Goal: Task Accomplishment & Management: Manage account settings

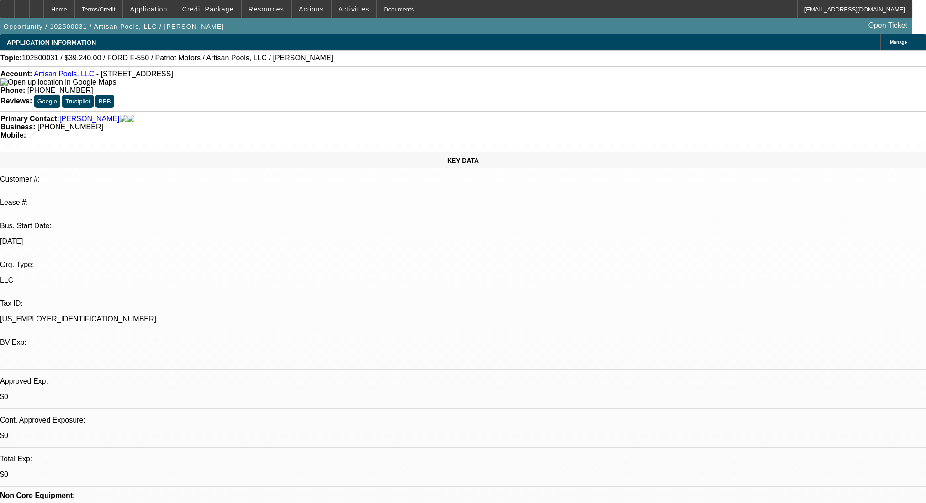
select select "0"
select select "3"
select select "0.1"
select select "4"
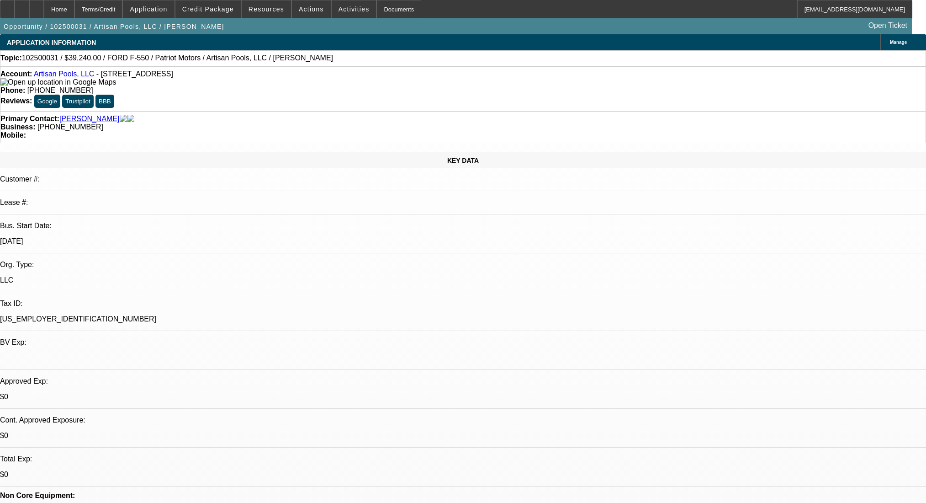
select select "0"
select select "3"
select select "0.1"
select select "4"
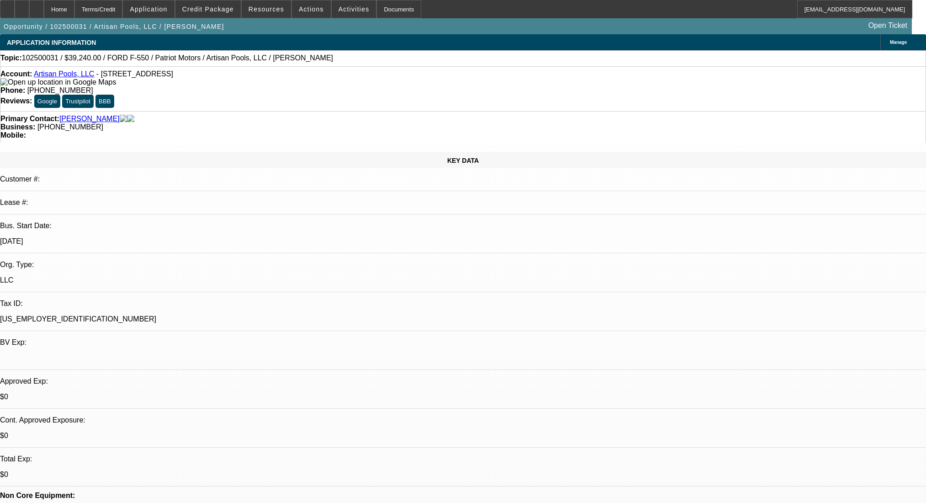
select select "0"
select select "3"
select select "0.1"
select select "4"
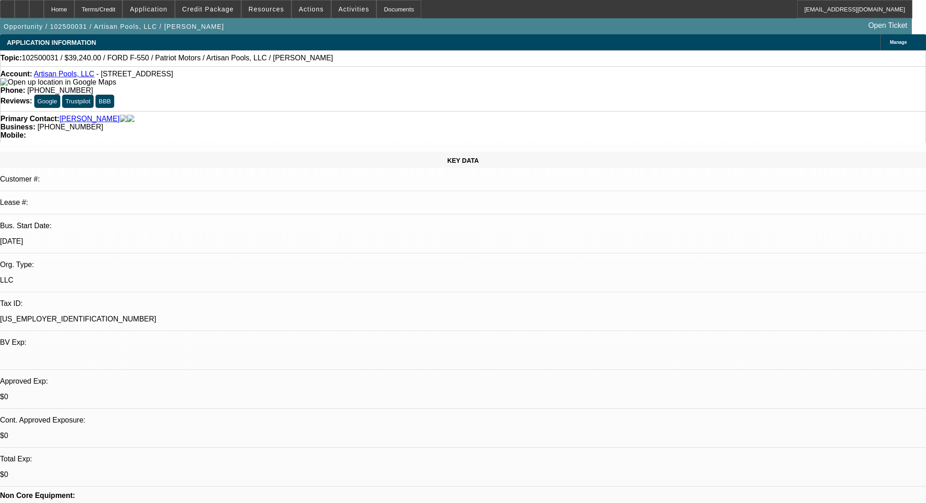
select select "0"
select select "3"
select select "0.1"
select select "4"
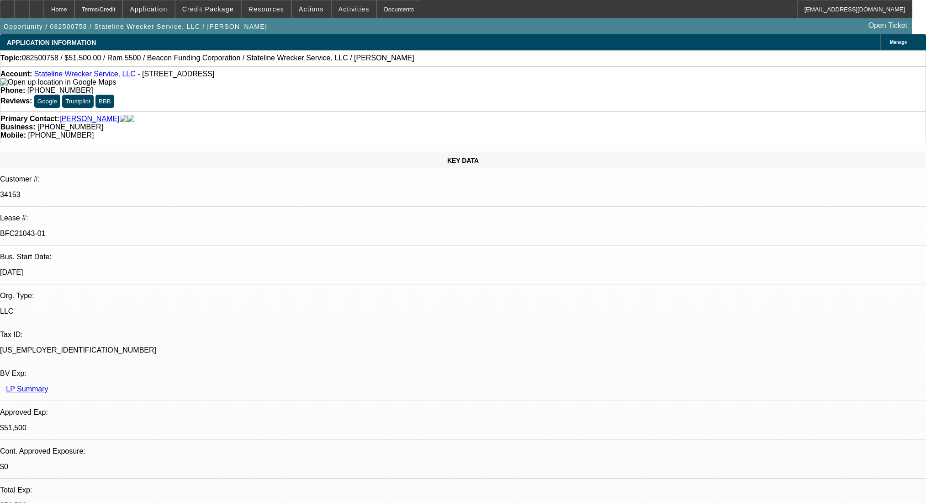
select select "0"
select select "2"
select select "0.1"
select select "4"
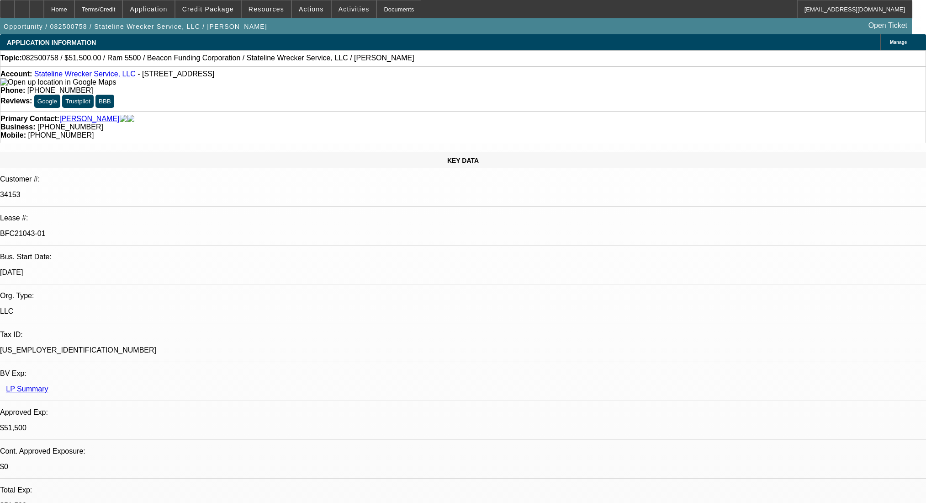
select select "0"
select select "2"
select select "0.1"
select select "4"
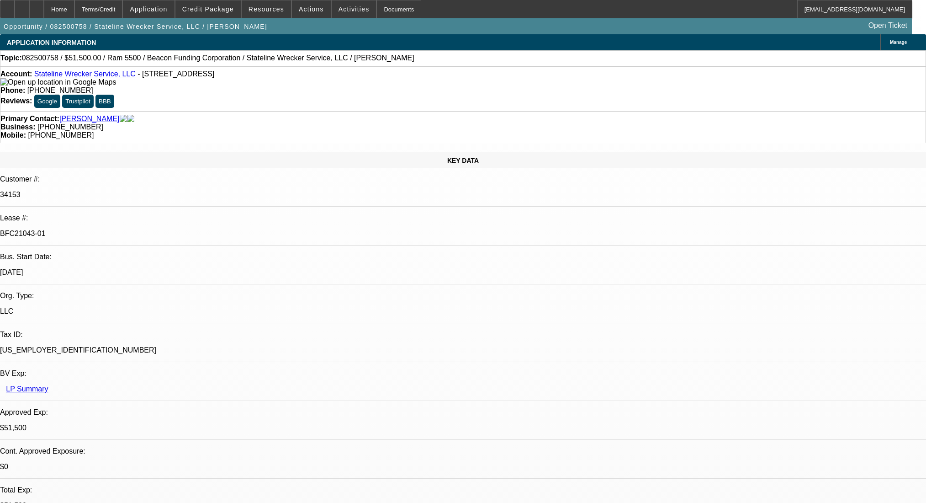
select select "0"
select select "2"
select select "0.1"
select select "4"
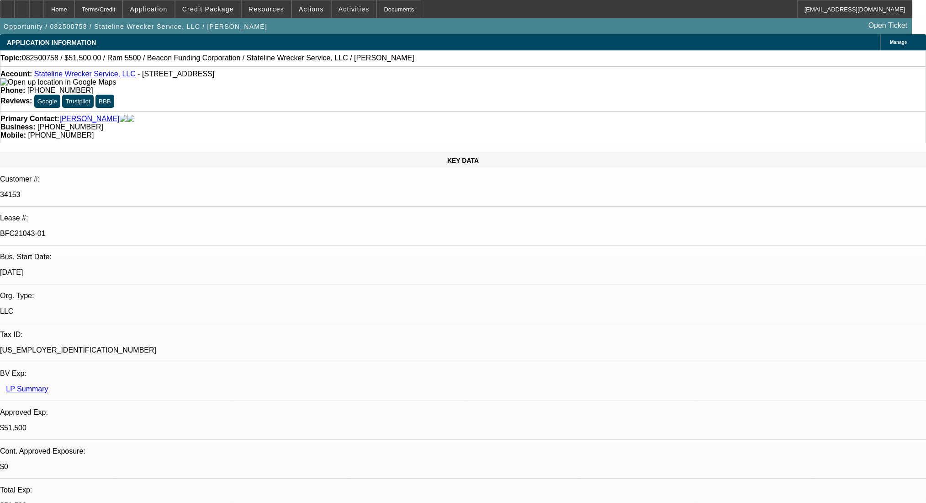
select select "0"
select select "2"
select select "0.1"
select select "4"
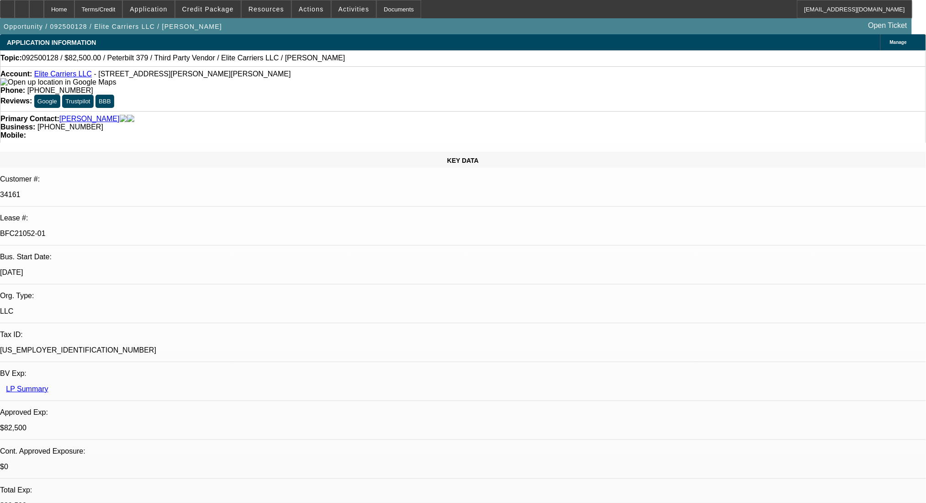
select select "0"
select select "2"
select select "0.1"
select select "4"
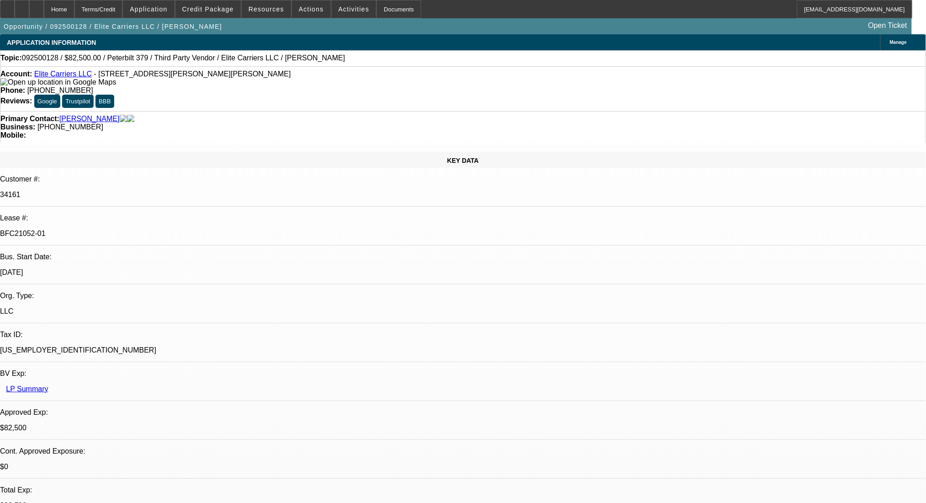
select select "0"
select select "2"
select select "0.1"
select select "4"
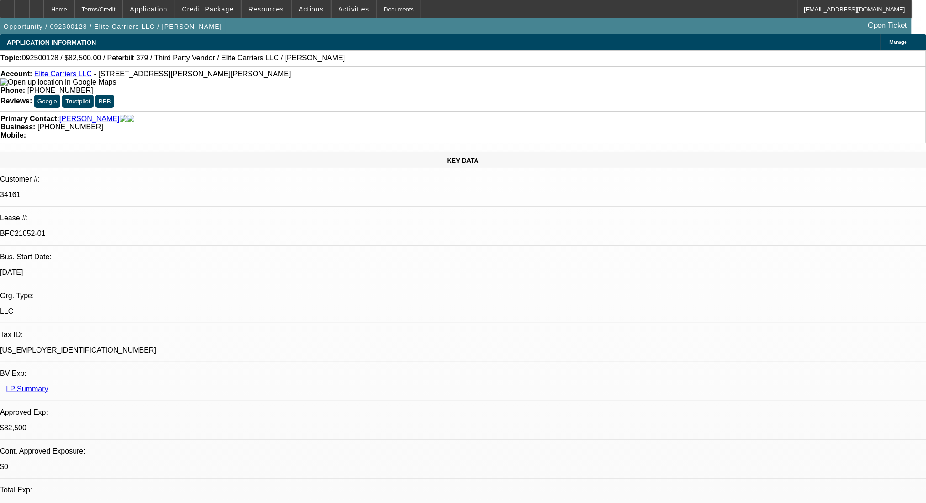
select select "0"
select select "2"
select select "0.1"
select select "4"
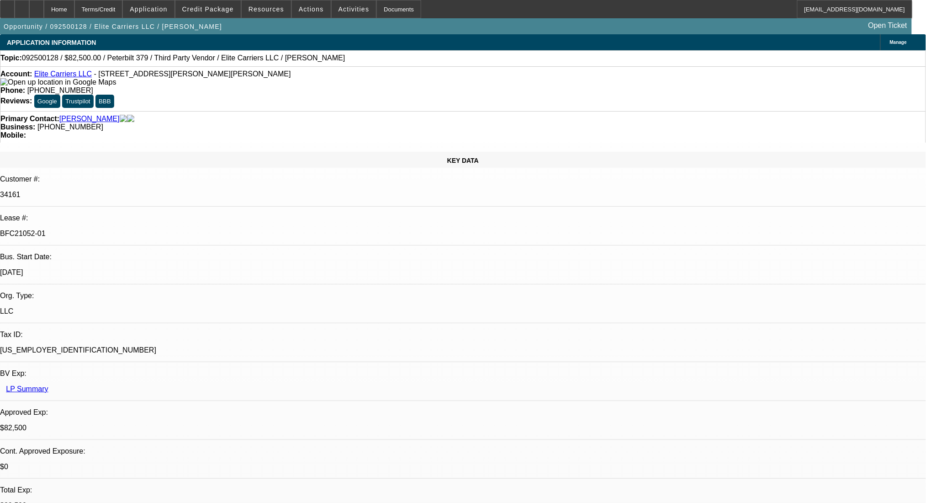
select select "0"
select select "2"
select select "0.1"
select select "4"
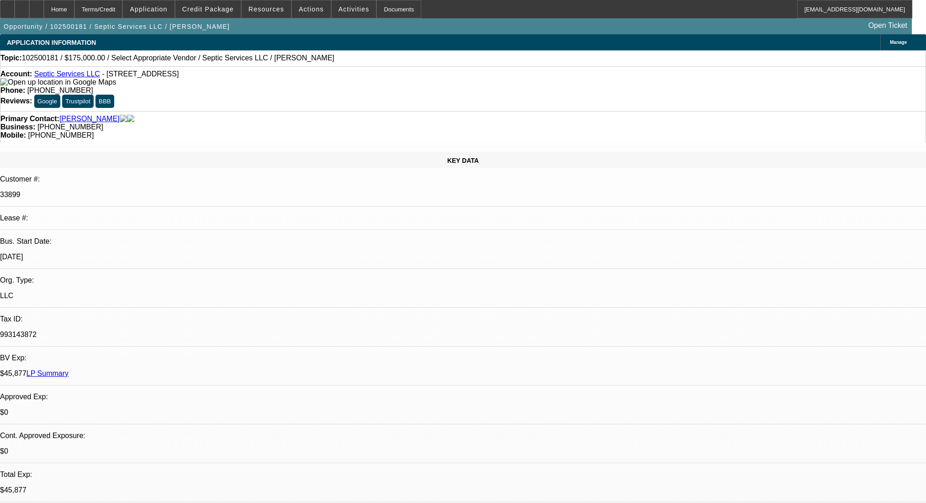
select select "0"
select select "2"
select select "0.1"
select select "4"
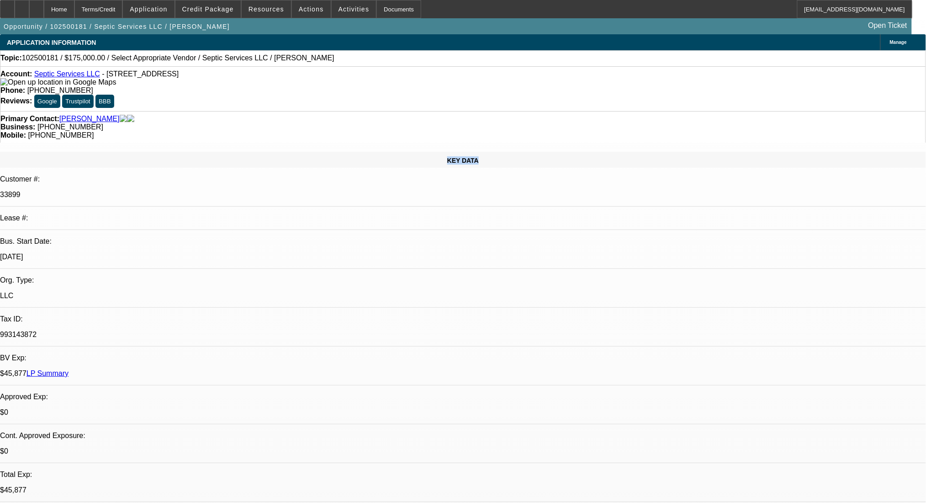
drag, startPoint x: 0, startPoint y: 0, endPoint x: 53, endPoint y: 132, distance: 142.5
click at [53, 152] on div "KEY DATA" at bounding box center [463, 160] width 926 height 16
click at [130, 152] on div "KEY DATA" at bounding box center [463, 160] width 926 height 16
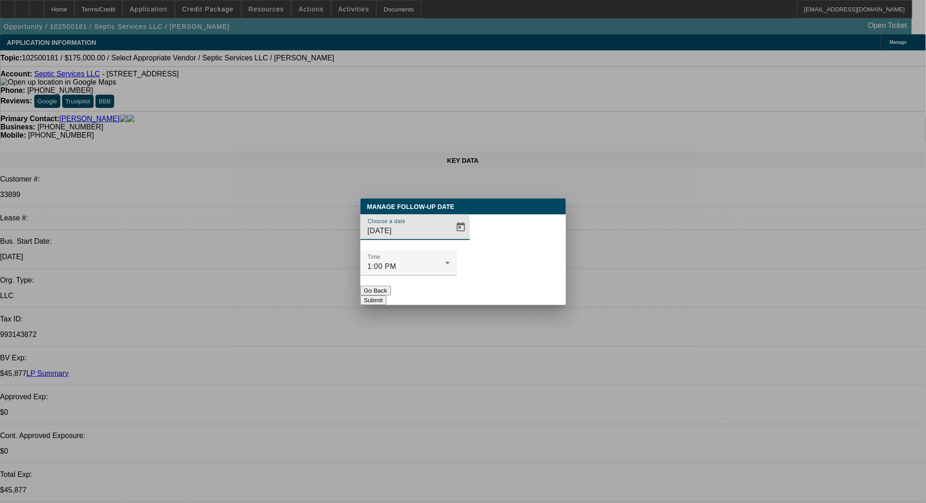
click at [450, 238] on span "Open calendar" at bounding box center [461, 227] width 22 height 22
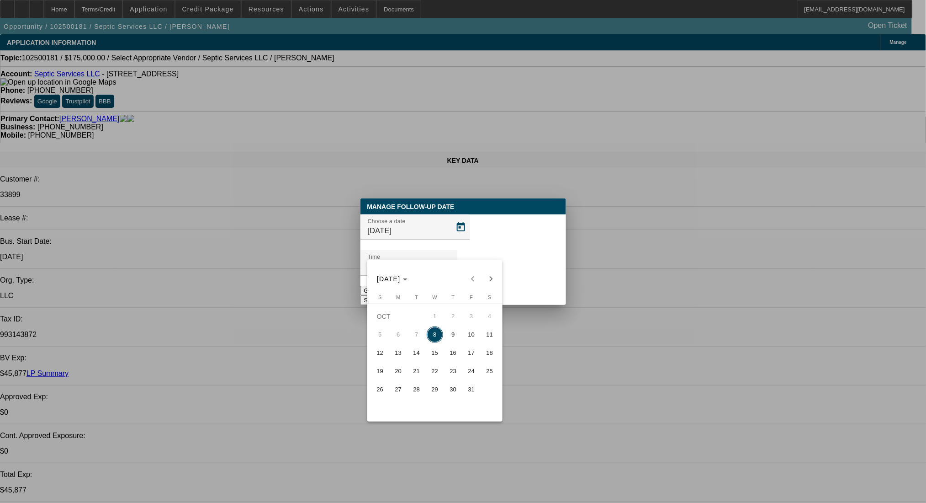
click at [452, 338] on span "9" at bounding box center [453, 334] width 16 height 16
type input "10/9/2025"
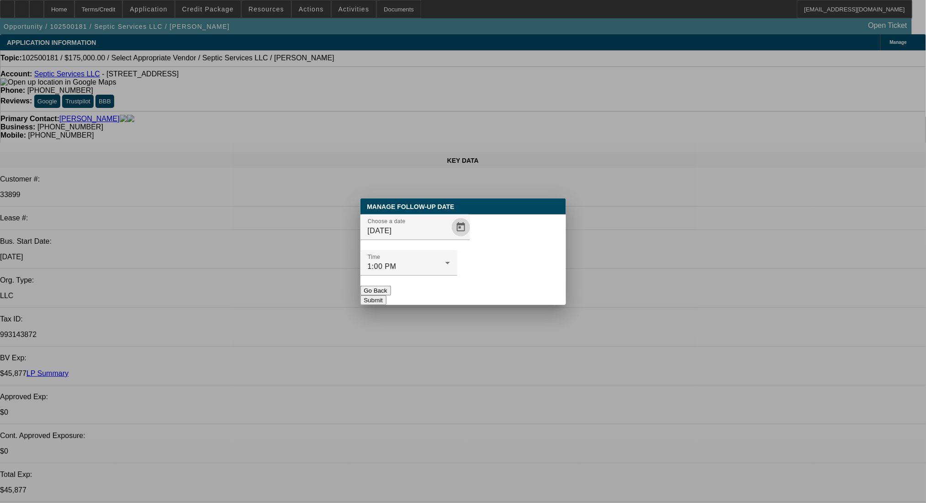
click at [387, 295] on button "Submit" at bounding box center [374, 300] width 26 height 10
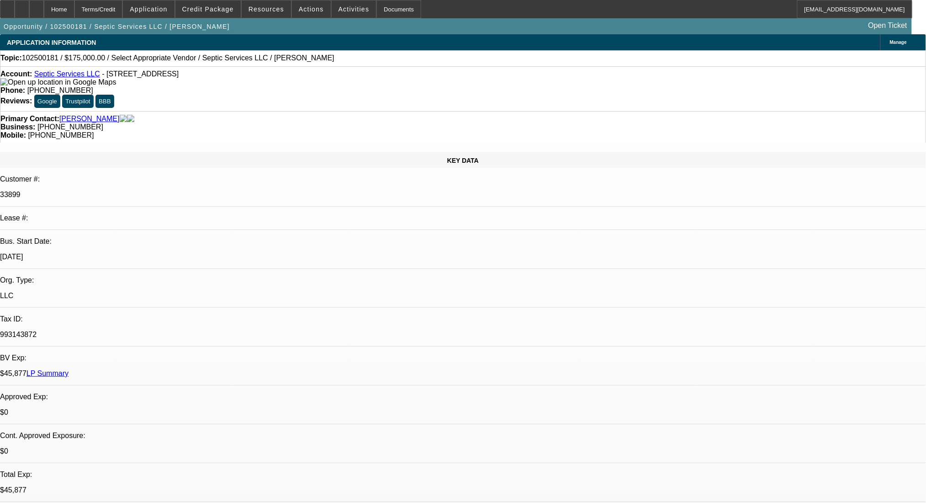
radio input "true"
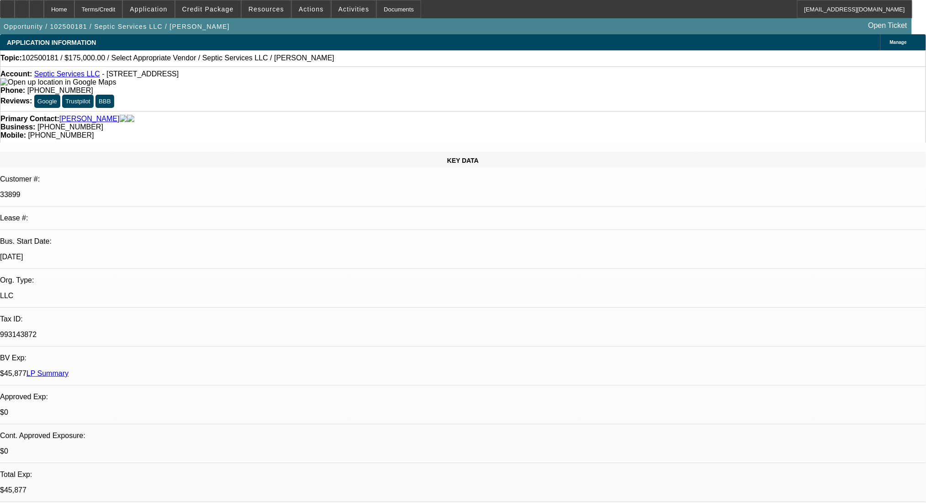
type textarea "same seller as last deal."
radio input "true"
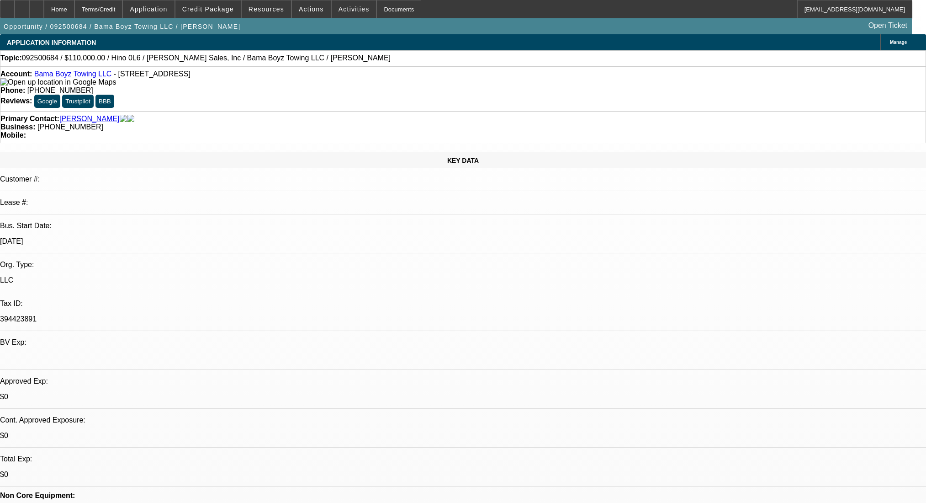
select select "0.2"
select select "2"
select select "0.1"
select select "4"
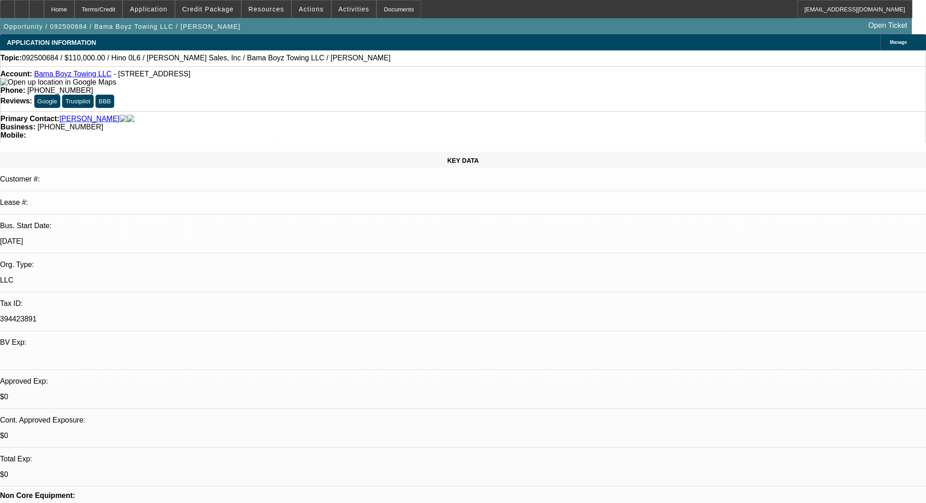
select select "0"
select select "2"
select select "0.1"
select select "4"
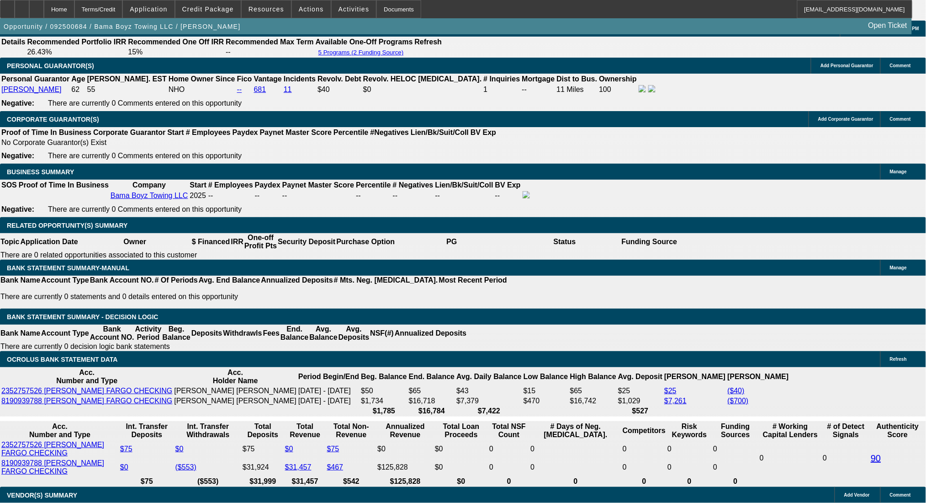
scroll to position [1325, 0]
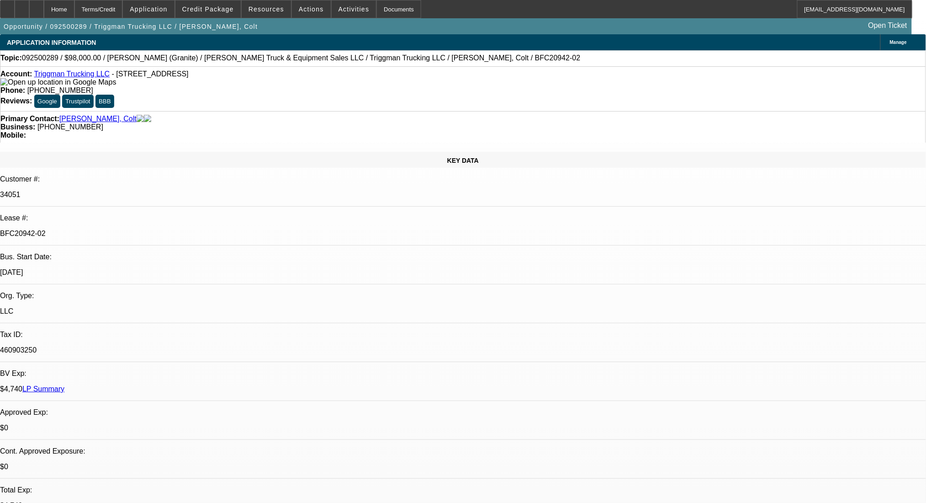
select select "0"
select select "2"
select select "0"
select select "6"
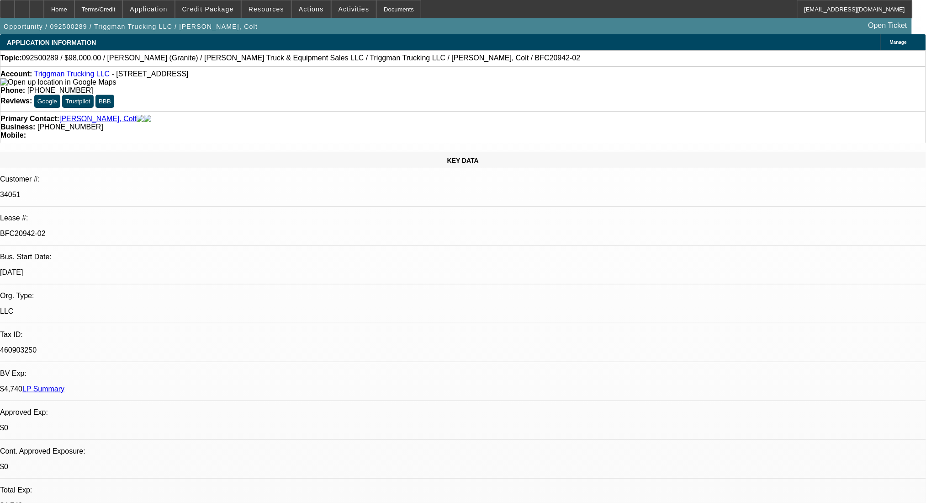
select select "0"
select select "2"
select select "0"
select select "6"
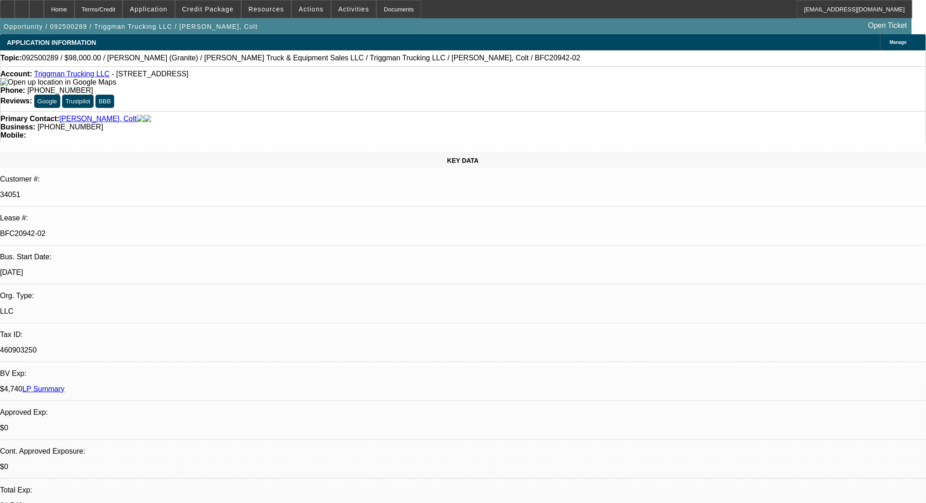
select select "0"
select select "2"
select select "0"
select select "6"
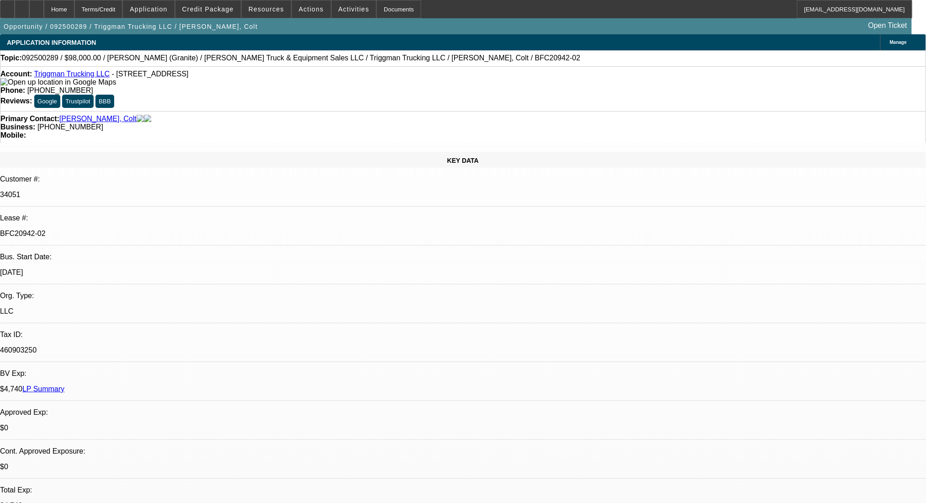
select select "0"
select select "2"
select select "0"
select select "6"
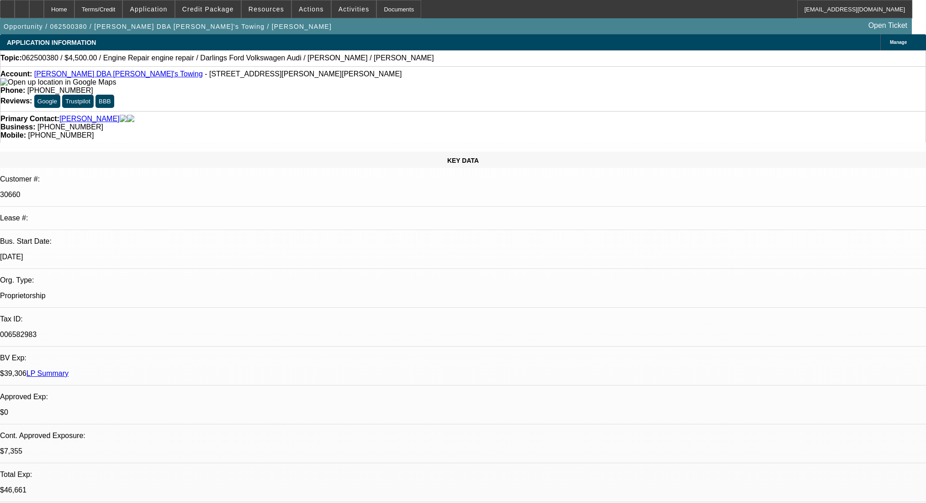
select select "0"
select select "2"
select select "0"
select select "6"
select select "0"
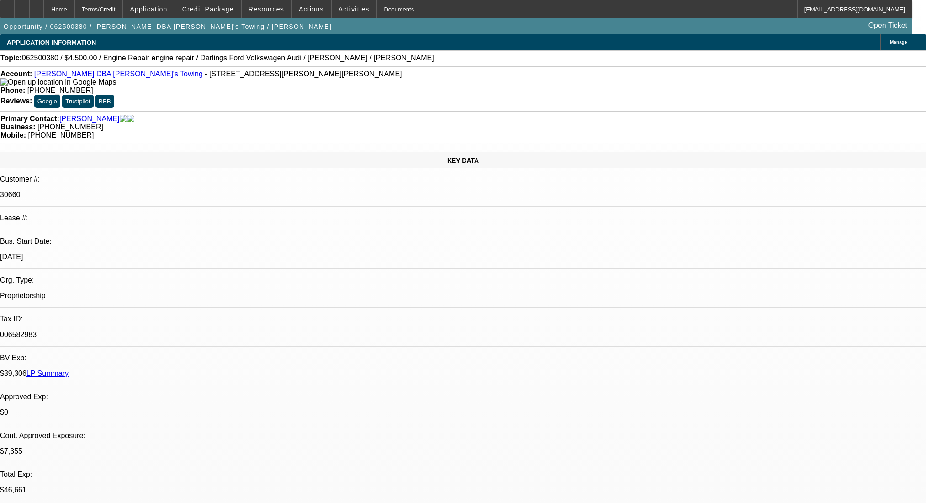
select select "2"
select select "0"
select select "6"
select select "0"
select select "2"
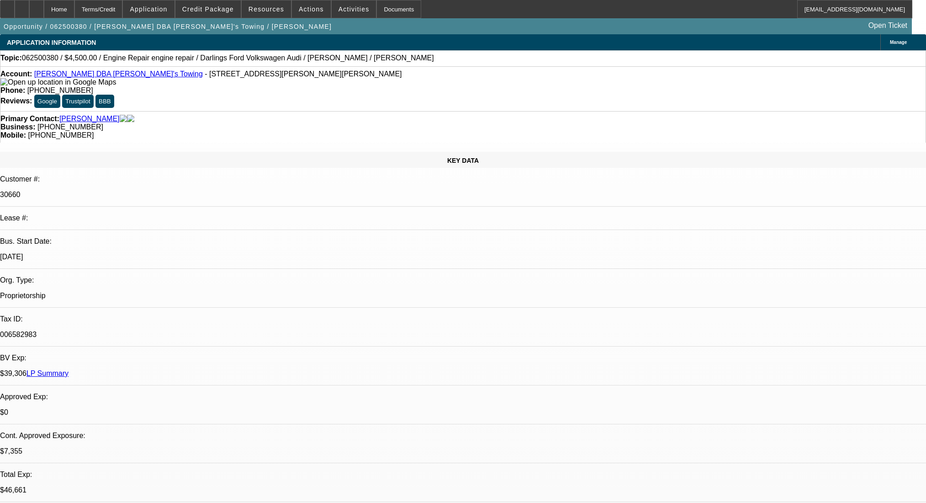
select select "2"
select select "0"
select select "6"
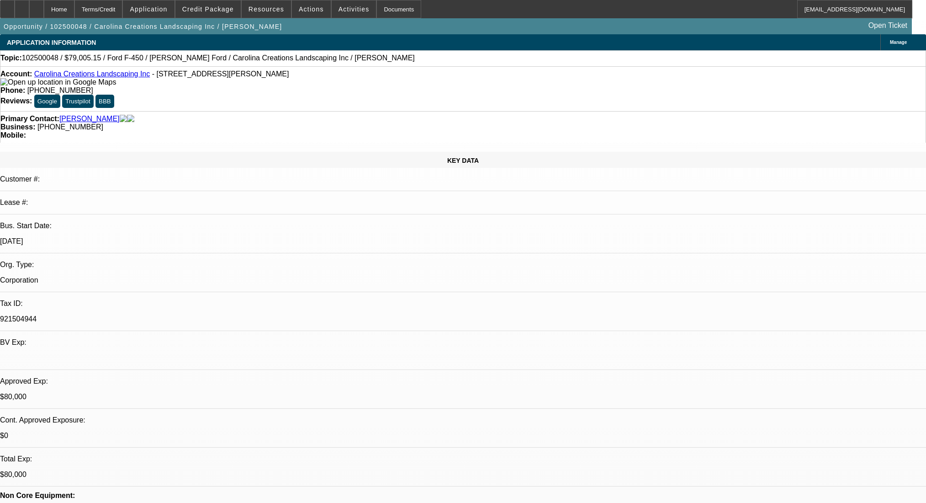
select select "0"
select select "0.1"
select select "4"
select select "0"
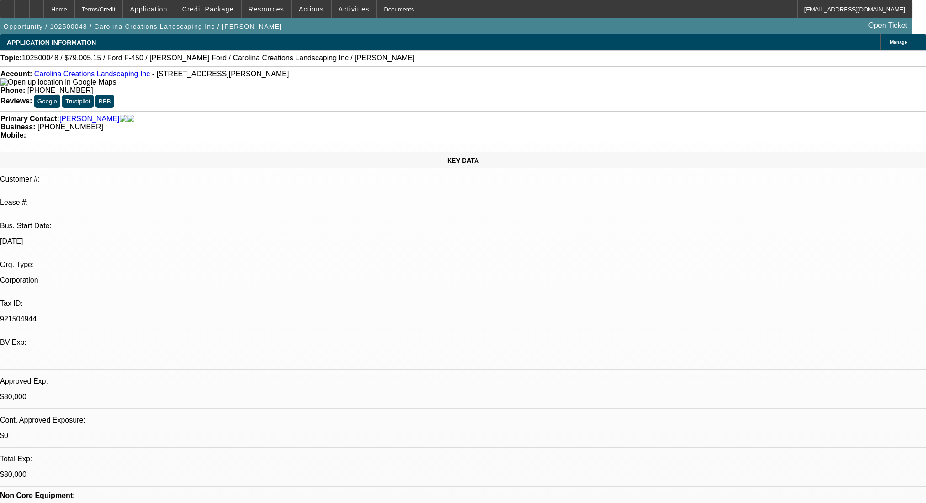
select select "0"
select select "0.1"
select select "4"
select select "0"
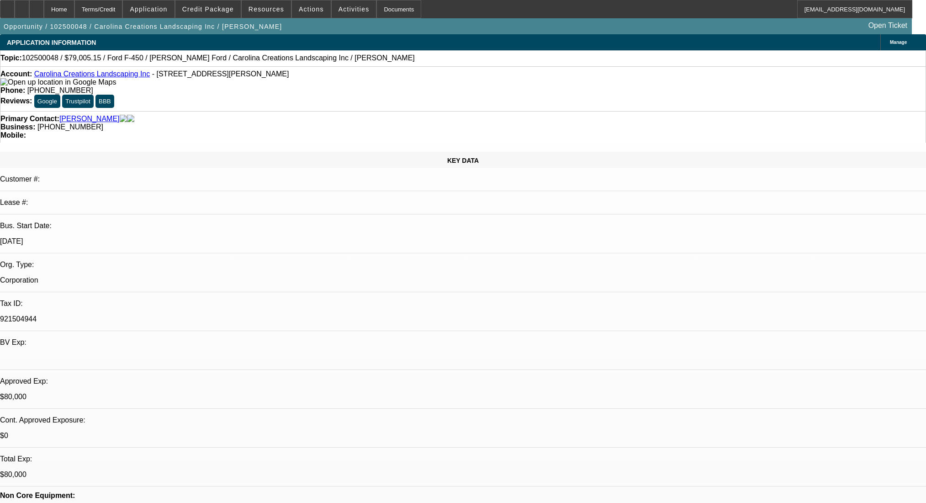
select select "0.1"
select select "4"
select select "0"
select select "2"
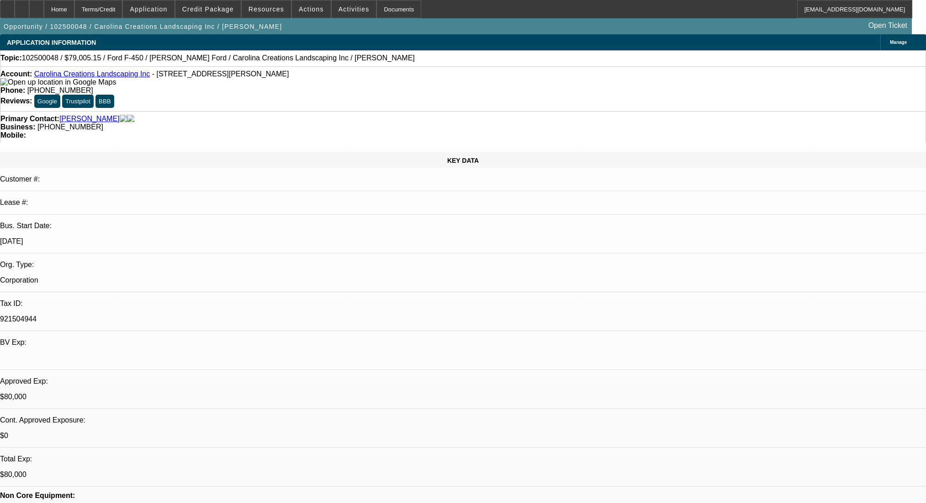
select select "0.1"
select select "4"
click at [123, 14] on div "Terms/Credit" at bounding box center [98, 9] width 48 height 18
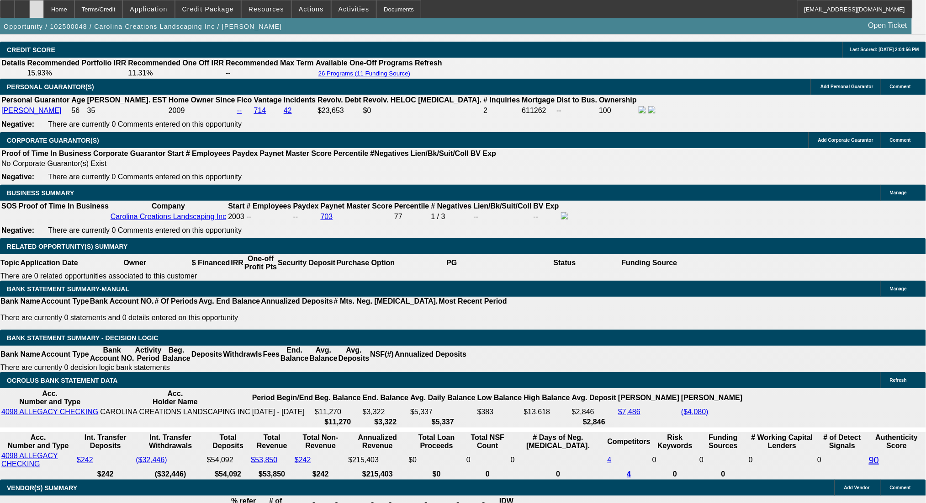
click at [44, 10] on div at bounding box center [36, 9] width 15 height 18
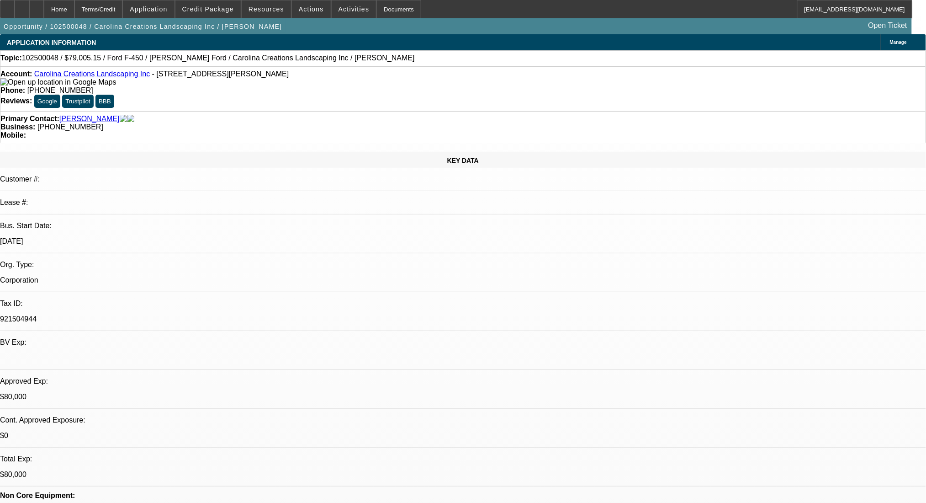
select select "0"
select select "0.1"
select select "4"
select select "0"
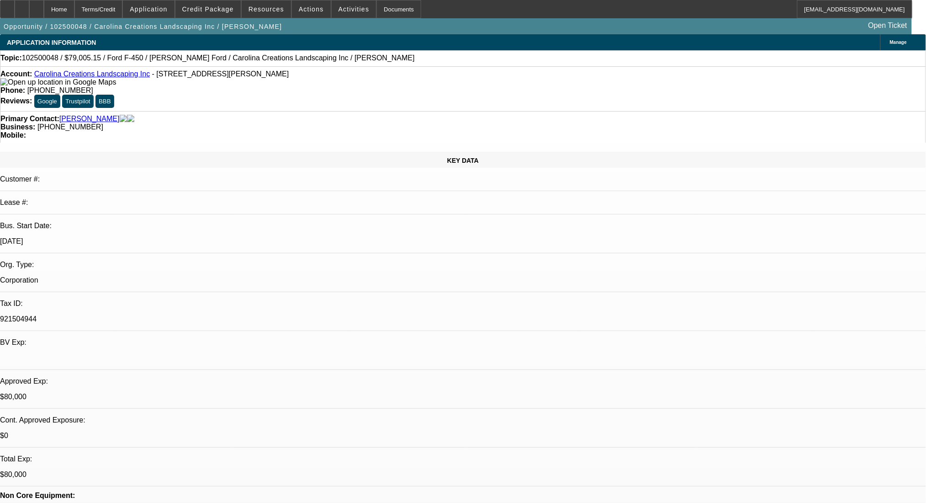
select select "0"
select select "0.1"
select select "4"
select select "0"
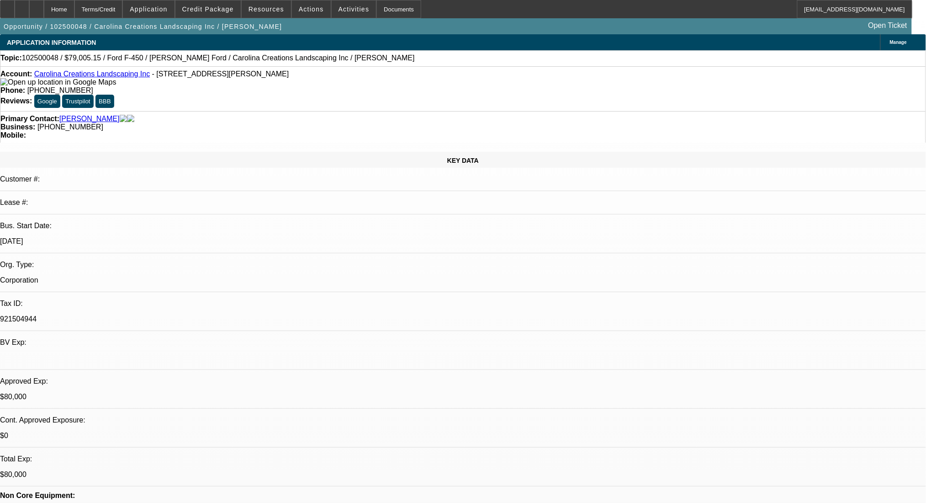
select select "0.1"
select select "4"
select select "0"
select select "2"
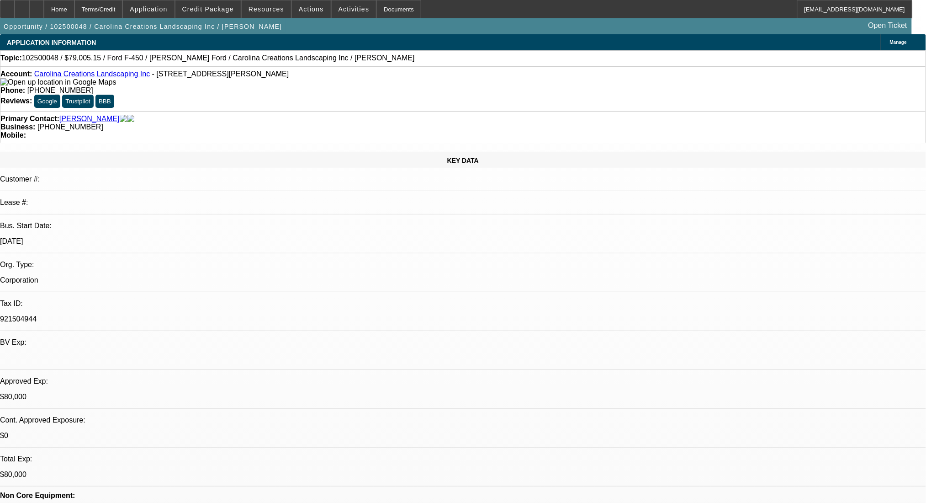
select select "0.1"
select select "4"
